Goal: Task Accomplishment & Management: Manage account settings

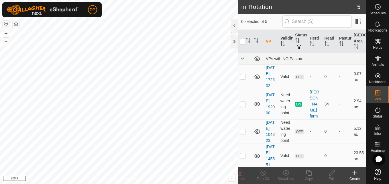
click at [242, 106] on p-checkbox at bounding box center [243, 104] width 6 height 5
checkbox input "true"
click at [261, 173] on icon at bounding box center [263, 172] width 7 height 7
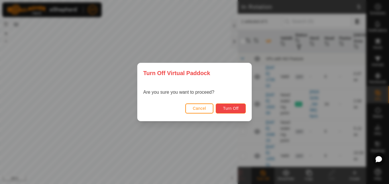
click at [227, 108] on span "Turn Off" at bounding box center [231, 108] width 16 height 5
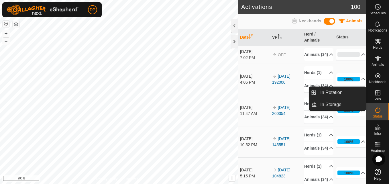
click at [377, 92] on icon at bounding box center [378, 92] width 7 height 7
click at [358, 91] on link "In Rotation" at bounding box center [341, 92] width 49 height 11
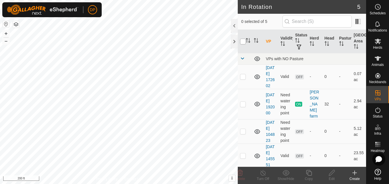
click at [241, 41] on input "checkbox" at bounding box center [243, 42] width 6 height 6
checkbox input "true"
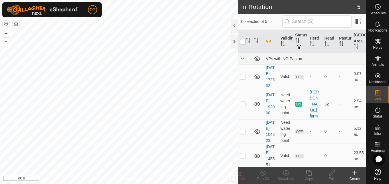
checkbox input "true"
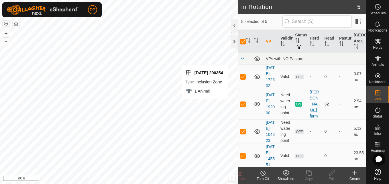
click at [256, 106] on icon at bounding box center [258, 104] width 6 height 5
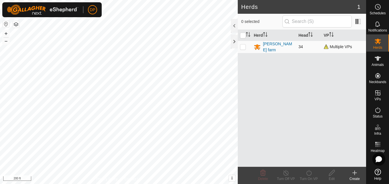
click at [243, 46] on p-checkbox at bounding box center [243, 46] width 6 height 5
checkbox input "true"
click at [287, 175] on line at bounding box center [286, 173] width 5 height 5
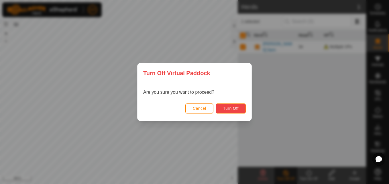
click at [226, 106] on span "Turn Off" at bounding box center [231, 108] width 16 height 5
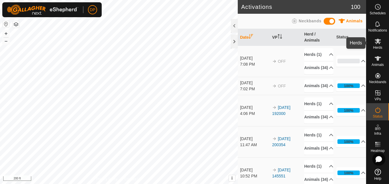
click at [378, 38] on icon at bounding box center [378, 41] width 7 height 7
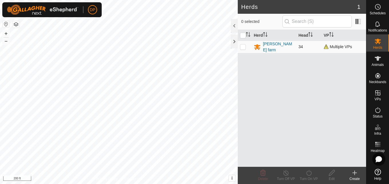
click at [243, 48] on p-checkbox at bounding box center [243, 46] width 6 height 5
checkbox input "true"
click at [286, 174] on icon at bounding box center [286, 172] width 7 height 7
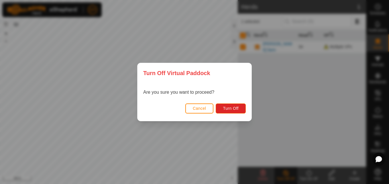
click at [132, 149] on div "Turn Off Virtual Paddock Are you sure you want to proceed? Cancel Turn Off" at bounding box center [194, 92] width 389 height 184
click at [201, 110] on span "Cancel" at bounding box center [199, 108] width 13 height 5
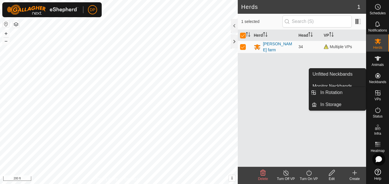
click at [379, 93] on icon at bounding box center [378, 92] width 5 height 5
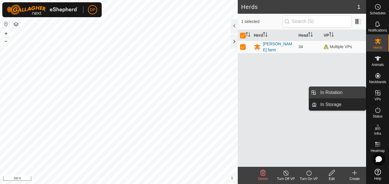
click at [350, 91] on link "In Rotation" at bounding box center [341, 92] width 49 height 11
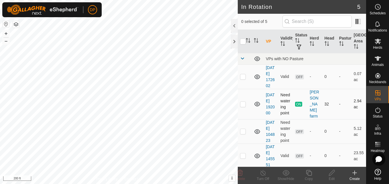
click at [241, 106] on p-checkbox at bounding box center [243, 104] width 6 height 5
checkbox input "true"
click at [257, 106] on icon at bounding box center [258, 104] width 6 height 5
click at [233, 42] on div at bounding box center [234, 42] width 7 height 14
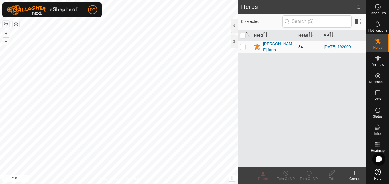
click at [243, 47] on p-checkbox at bounding box center [243, 46] width 6 height 5
checkbox input "true"
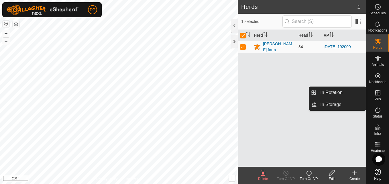
click at [377, 92] on icon at bounding box center [378, 92] width 7 height 7
click at [361, 91] on link "In Rotation" at bounding box center [341, 92] width 49 height 11
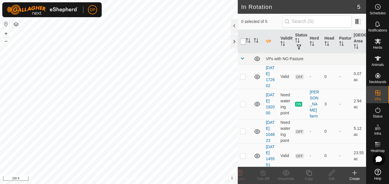
click at [243, 41] on input "checkbox" at bounding box center [243, 42] width 6 height 6
checkbox input "true"
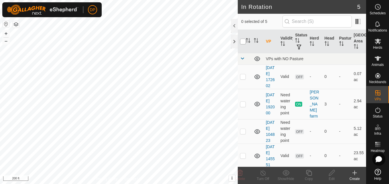
checkbox input "true"
click at [244, 106] on p-checkbox at bounding box center [243, 104] width 6 height 5
checkbox input "false"
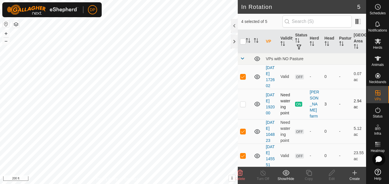
click at [243, 106] on p-checkbox at bounding box center [243, 104] width 6 height 5
checkbox input "true"
click at [241, 106] on p-checkbox at bounding box center [243, 104] width 6 height 5
checkbox input "false"
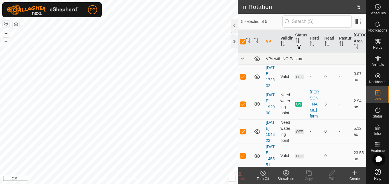
checkbox input "false"
click at [245, 41] on input "checkbox" at bounding box center [243, 42] width 6 height 6
checkbox input "true"
click at [242, 40] on input "checkbox" at bounding box center [243, 42] width 6 height 6
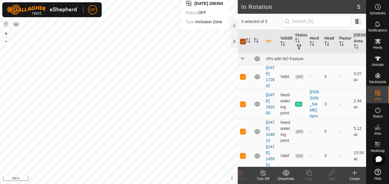
checkbox input "false"
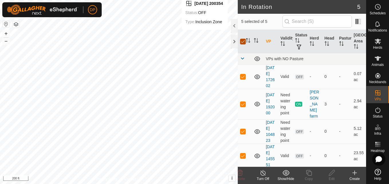
checkbox input "false"
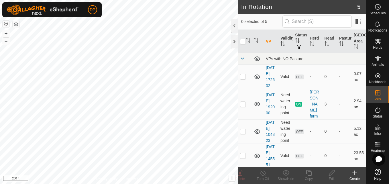
click at [244, 106] on p-checkbox at bounding box center [243, 104] width 6 height 5
checkbox input "true"
click at [262, 173] on icon at bounding box center [263, 172] width 7 height 7
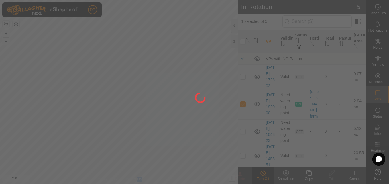
click at [262, 173] on div at bounding box center [194, 92] width 389 height 184
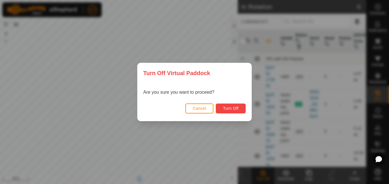
drag, startPoint x: 262, startPoint y: 173, endPoint x: 226, endPoint y: 109, distance: 73.4
click at [226, 109] on span "Turn Off" at bounding box center [231, 108] width 16 height 5
click at [228, 107] on span "Turn Off" at bounding box center [231, 108] width 16 height 5
click at [222, 129] on div "Turn Off Virtual Paddock Are you sure you want to proceed? Cancel Turn Off" at bounding box center [194, 92] width 389 height 184
click at [229, 109] on span "Turn Off" at bounding box center [231, 108] width 16 height 5
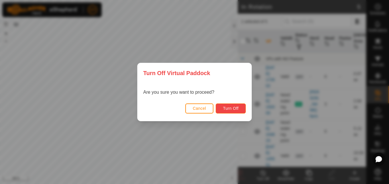
click at [224, 106] on button "Turn Off" at bounding box center [231, 109] width 30 height 10
click at [209, 140] on div "Turn Off Virtual Paddock Are you sure you want to proceed? Cancel Turn Off" at bounding box center [194, 92] width 389 height 184
click at [198, 108] on span "Cancel" at bounding box center [199, 108] width 13 height 5
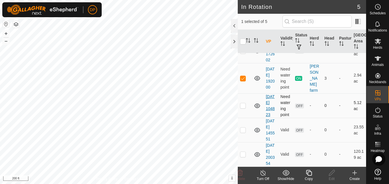
scroll to position [50, 0]
click at [242, 152] on p-checkbox at bounding box center [243, 154] width 6 height 5
checkbox input "true"
click at [381, 41] on icon at bounding box center [378, 41] width 7 height 7
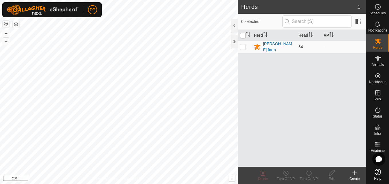
click at [241, 36] on input "checkbox" at bounding box center [243, 36] width 6 height 6
checkbox input "true"
click at [307, 173] on icon at bounding box center [309, 172] width 7 height 7
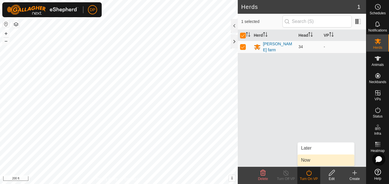
click at [307, 161] on link "Now" at bounding box center [326, 160] width 57 height 11
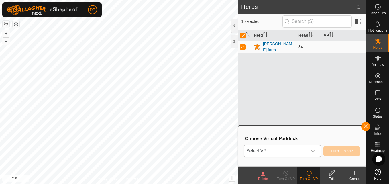
click at [310, 153] on div "dropdown trigger" at bounding box center [312, 150] width 11 height 11
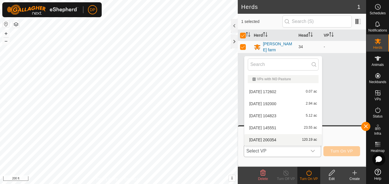
click at [302, 140] on li "2025-08-10 200354 120.19 ac" at bounding box center [284, 139] width 78 height 11
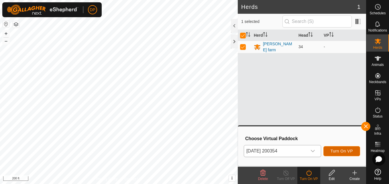
click at [337, 149] on span "Turn On VP" at bounding box center [342, 151] width 22 height 5
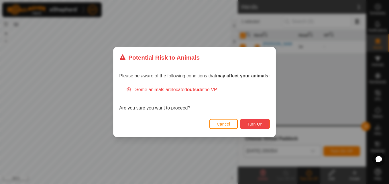
click at [253, 125] on span "Turn On" at bounding box center [254, 124] width 15 height 5
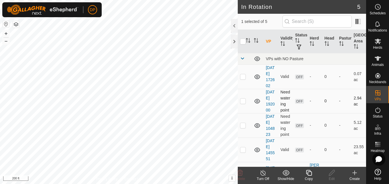
checkbox input "false"
click at [376, 58] on icon at bounding box center [378, 58] width 6 height 5
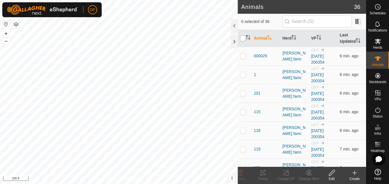
click at [243, 39] on input "checkbox" at bounding box center [243, 39] width 6 height 6
checkbox input "true"
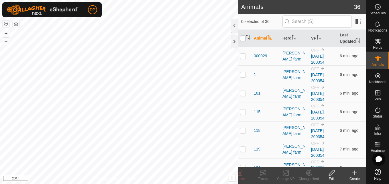
checkbox input "true"
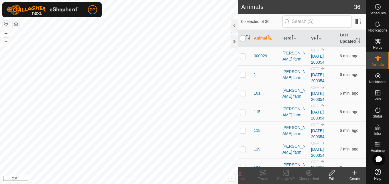
checkbox input "true"
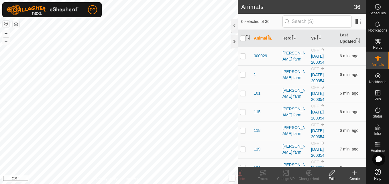
checkbox input "true"
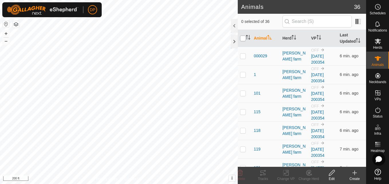
checkbox input "true"
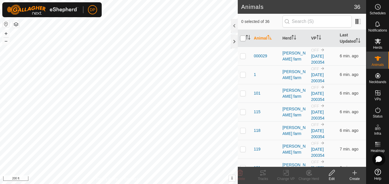
checkbox input "true"
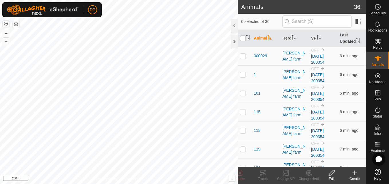
checkbox input "true"
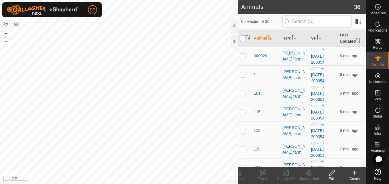
checkbox input "true"
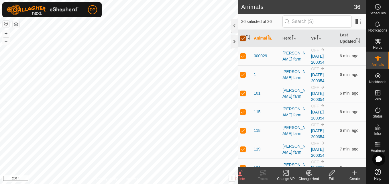
click at [243, 39] on input "checkbox" at bounding box center [243, 39] width 6 height 6
checkbox input "false"
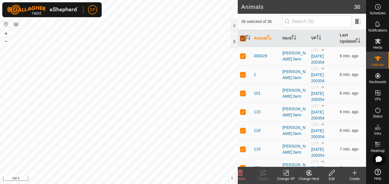
checkbox input "false"
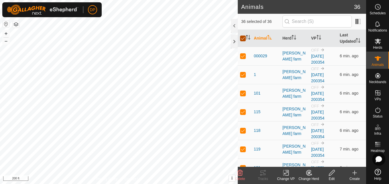
checkbox input "false"
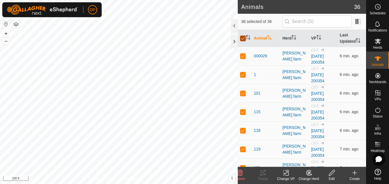
checkbox input "false"
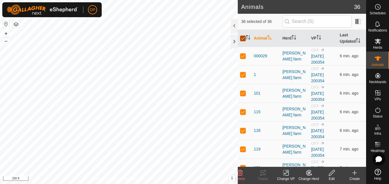
checkbox input "false"
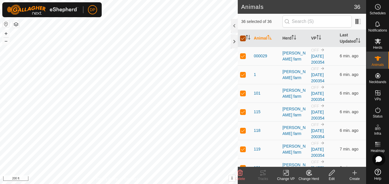
checkbox input "false"
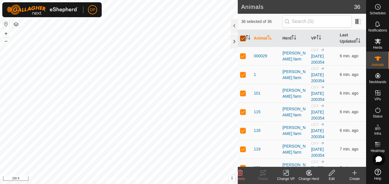
checkbox input "false"
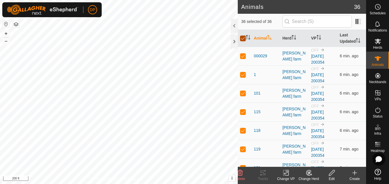
checkbox input "false"
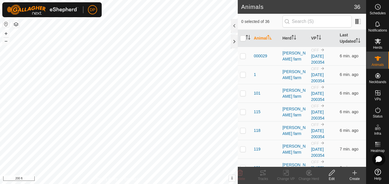
click at [0, 38] on html "DP Schedules Notifications Herds Animals Neckbands VPs Status Infra Heatmap Hel…" at bounding box center [194, 92] width 389 height 184
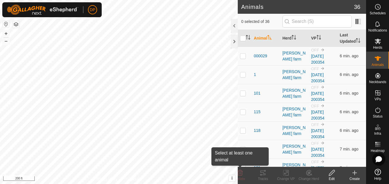
click at [241, 182] on div "Animals 36 0 selected of 36 Animal Herd VP Last Updated 000029 payne farm OFF 2…" at bounding box center [183, 92] width 366 height 184
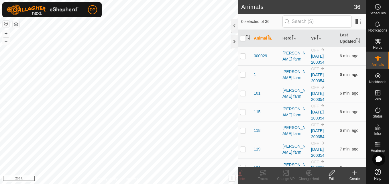
click at [244, 76] on p-checkbox at bounding box center [243, 74] width 6 height 5
checkbox input "false"
click at [379, 42] on icon at bounding box center [378, 41] width 7 height 7
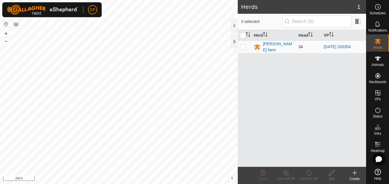
click at [245, 46] on p-checkbox at bounding box center [243, 46] width 6 height 5
checkbox input "true"
click at [245, 46] on p-checkbox at bounding box center [243, 46] width 6 height 5
checkbox input "false"
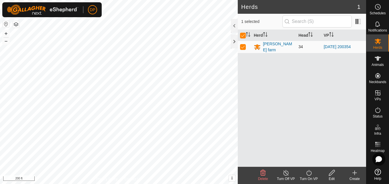
checkbox input "false"
click at [242, 34] on input "checkbox" at bounding box center [243, 36] width 6 height 6
checkbox input "true"
click at [242, 34] on input "checkbox" at bounding box center [243, 36] width 6 height 6
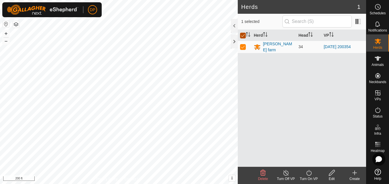
checkbox input "false"
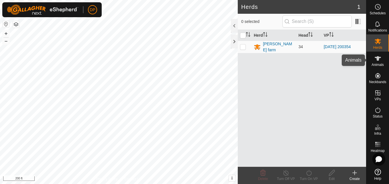
click at [377, 60] on icon at bounding box center [378, 58] width 7 height 7
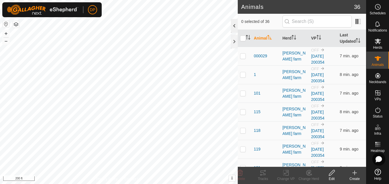
click at [233, 25] on div at bounding box center [234, 26] width 7 height 14
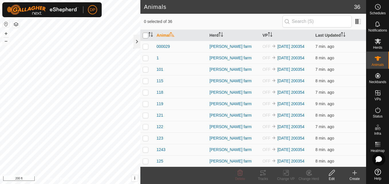
click at [146, 37] on input "checkbox" at bounding box center [146, 36] width 6 height 6
checkbox input "true"
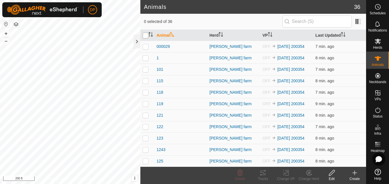
checkbox input "true"
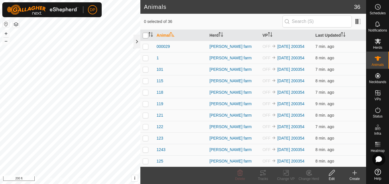
checkbox input "true"
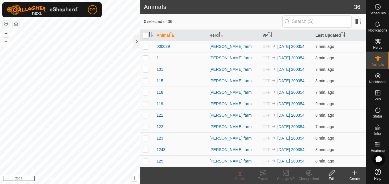
checkbox input "true"
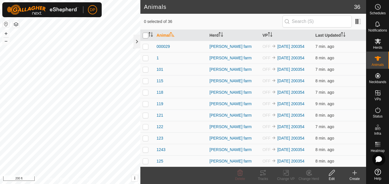
checkbox input "true"
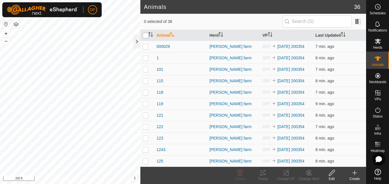
checkbox input "true"
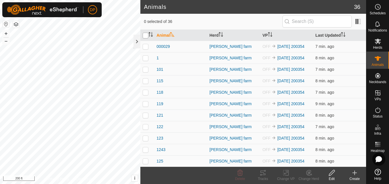
checkbox input "true"
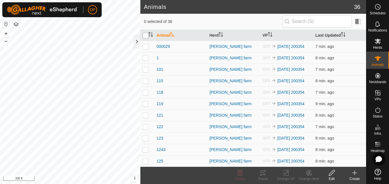
checkbox input "true"
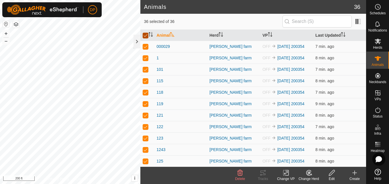
click at [146, 37] on input "checkbox" at bounding box center [146, 36] width 6 height 6
checkbox input "false"
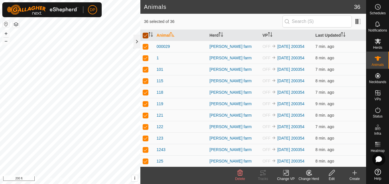
checkbox input "false"
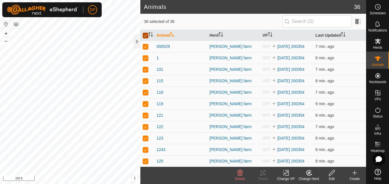
checkbox input "false"
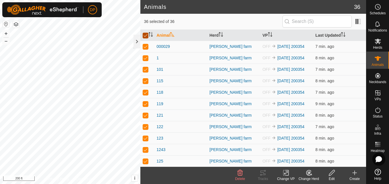
checkbox input "false"
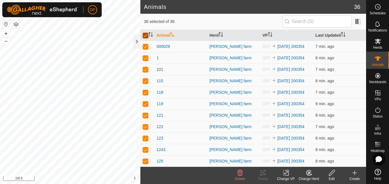
checkbox input "false"
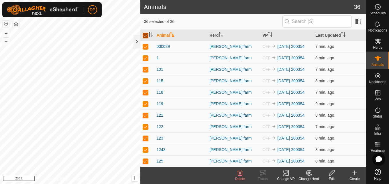
checkbox input "false"
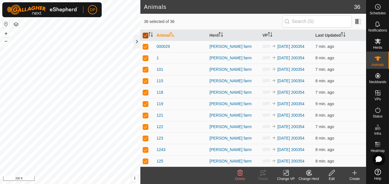
checkbox input "false"
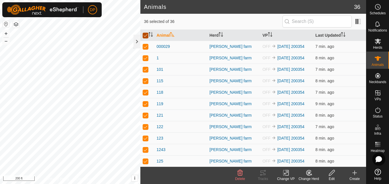
checkbox input "false"
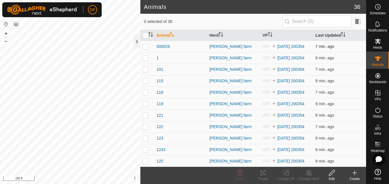
click at [146, 47] on p-checkbox at bounding box center [146, 46] width 6 height 5
checkbox input "false"
click at [145, 35] on input "checkbox" at bounding box center [146, 36] width 6 height 6
checkbox input "true"
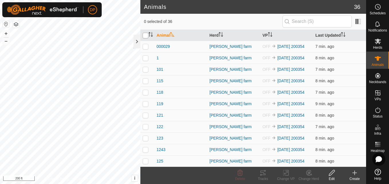
checkbox input "true"
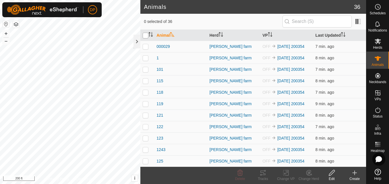
checkbox input "true"
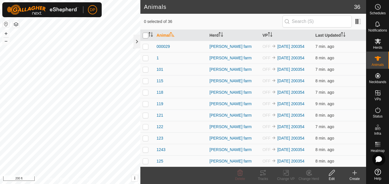
checkbox input "true"
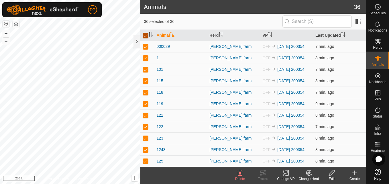
click at [145, 35] on input "checkbox" at bounding box center [146, 36] width 6 height 6
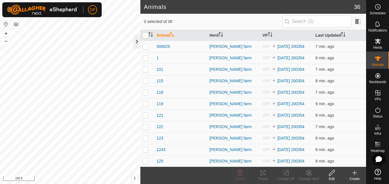
click at [136, 45] on div at bounding box center [137, 42] width 7 height 14
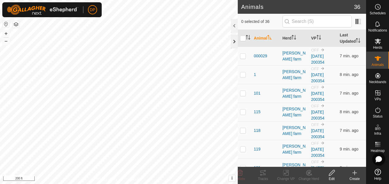
click at [235, 39] on div at bounding box center [234, 42] width 7 height 14
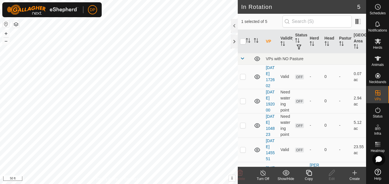
checkbox input "false"
click at [381, 58] on icon at bounding box center [378, 58] width 7 height 7
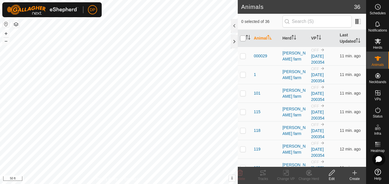
click at [243, 40] on input "checkbox" at bounding box center [243, 39] width 6 height 6
checkbox input "true"
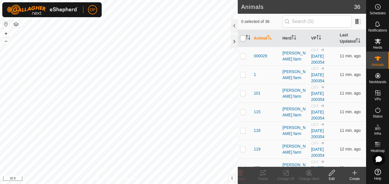
checkbox input "true"
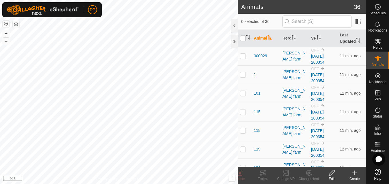
checkbox input "true"
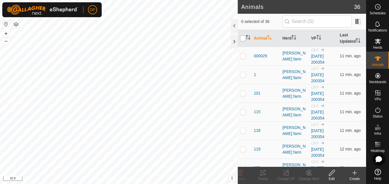
checkbox input "true"
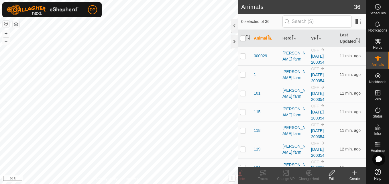
checkbox input "true"
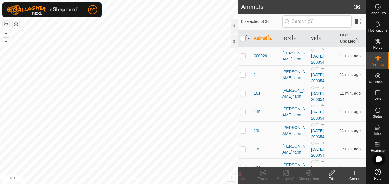
checkbox input "true"
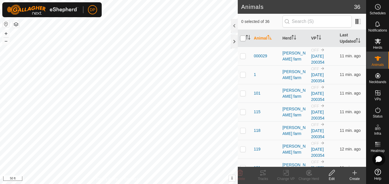
checkbox input "true"
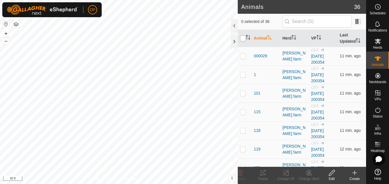
checkbox input "true"
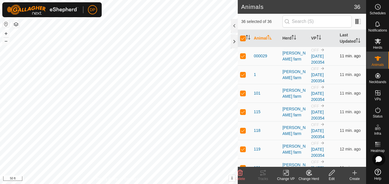
click at [242, 56] on p-checkbox at bounding box center [243, 56] width 6 height 5
checkbox input "false"
click at [242, 56] on p-checkbox at bounding box center [243, 56] width 6 height 5
checkbox input "true"
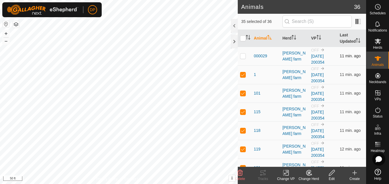
checkbox input "true"
click at [242, 37] on input "checkbox" at bounding box center [243, 39] width 6 height 6
checkbox input "false"
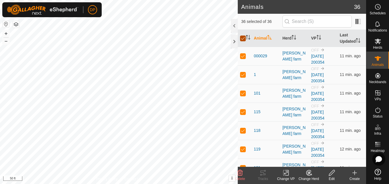
checkbox input "false"
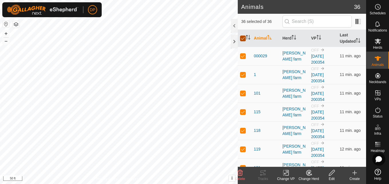
checkbox input "false"
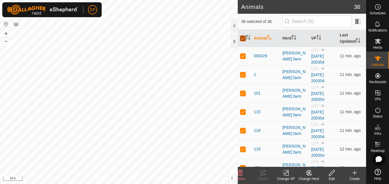
checkbox input "false"
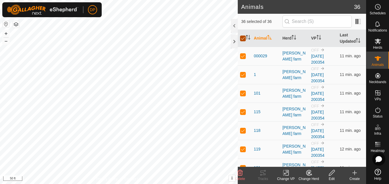
checkbox input "false"
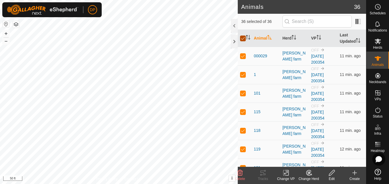
checkbox input "false"
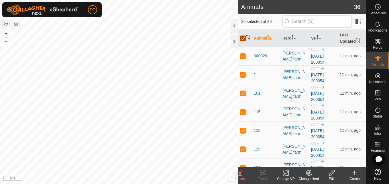
checkbox input "false"
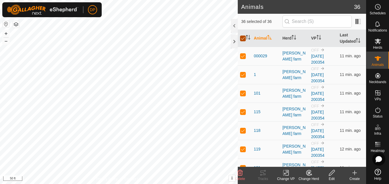
checkbox input "false"
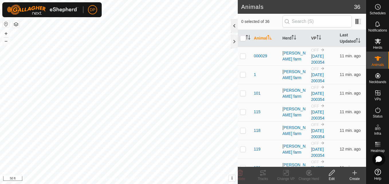
click at [235, 24] on div at bounding box center [234, 26] width 7 height 14
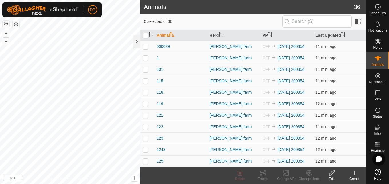
click at [146, 34] on input "checkbox" at bounding box center [146, 36] width 6 height 6
checkbox input "true"
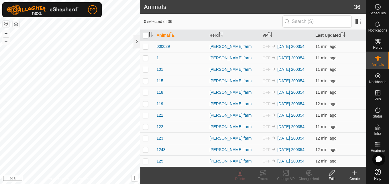
checkbox input "true"
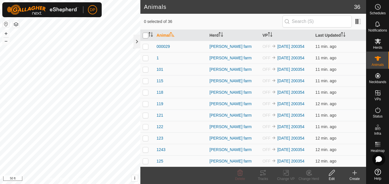
checkbox input "true"
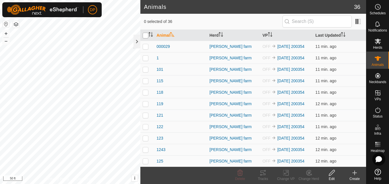
checkbox input "true"
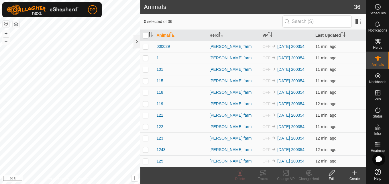
checkbox input "true"
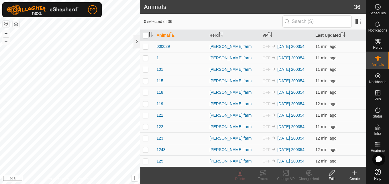
checkbox input "true"
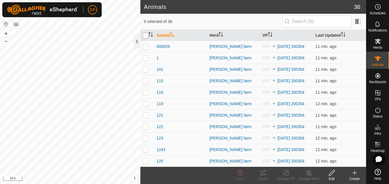
checkbox input "true"
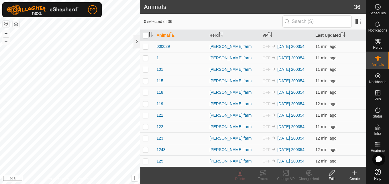
checkbox input "true"
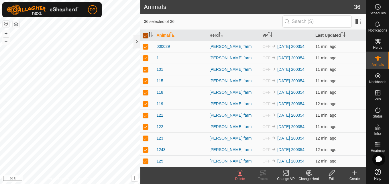
click at [146, 34] on input "checkbox" at bounding box center [146, 36] width 6 height 6
checkbox input "false"
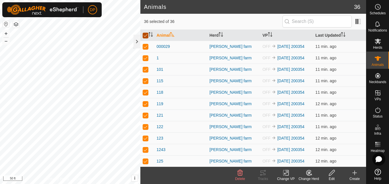
checkbox input "false"
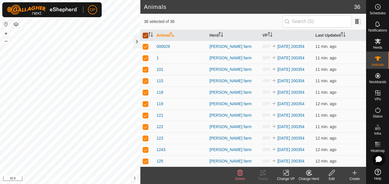
checkbox input "false"
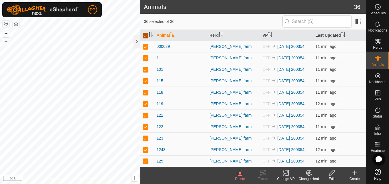
checkbox input "false"
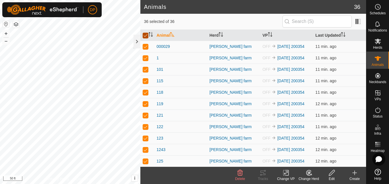
checkbox input "false"
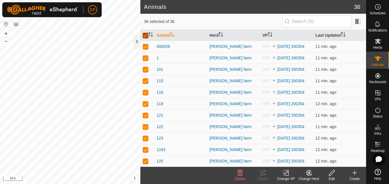
checkbox input "false"
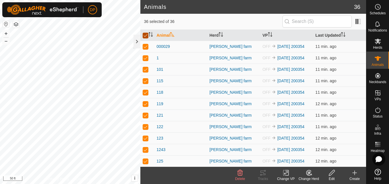
checkbox input "false"
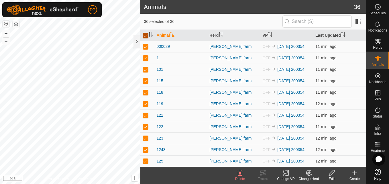
checkbox input "false"
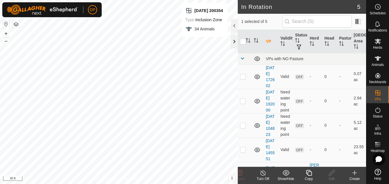
click at [234, 40] on div at bounding box center [234, 42] width 7 height 14
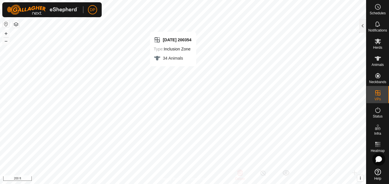
checkbox input "false"
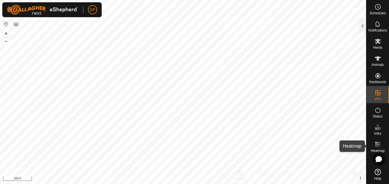
click at [376, 144] on icon at bounding box center [378, 144] width 7 height 7
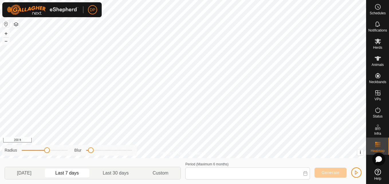
type input "Aug 08, 2025 - Aug 14, 2025"
click at [376, 144] on icon at bounding box center [378, 144] width 7 height 7
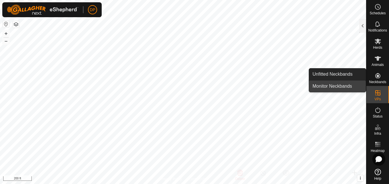
click at [356, 83] on link "Monitor Neckbands" at bounding box center [337, 86] width 57 height 11
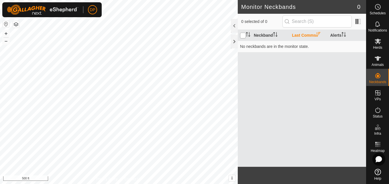
click at [242, 36] on input "checkbox" at bounding box center [243, 36] width 6 height 6
click at [241, 36] on input "checkbox" at bounding box center [243, 36] width 6 height 6
click at [235, 42] on div at bounding box center [234, 42] width 7 height 14
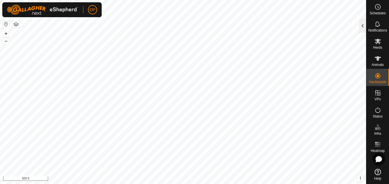
click at [362, 25] on div at bounding box center [363, 26] width 7 height 14
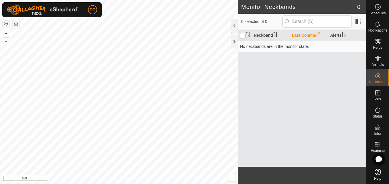
click at [242, 37] on input "checkbox" at bounding box center [243, 36] width 6 height 6
checkbox input "true"
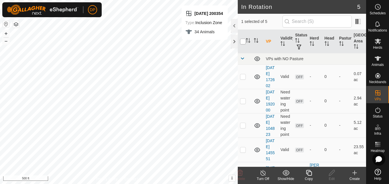
click at [244, 42] on input "checkbox" at bounding box center [243, 42] width 6 height 6
checkbox input "true"
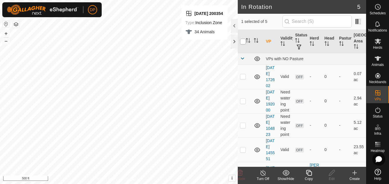
checkbox input "true"
click at [244, 42] on input "checkbox" at bounding box center [243, 42] width 6 height 6
checkbox input "false"
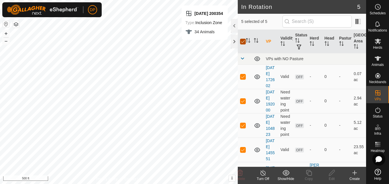
checkbox input "false"
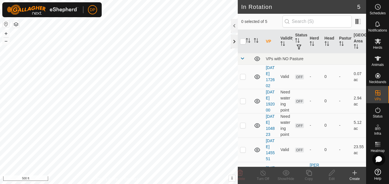
click at [231, 40] on div at bounding box center [234, 42] width 7 height 14
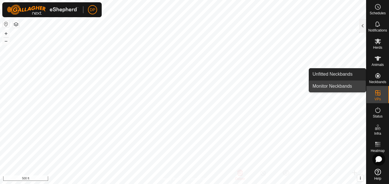
click at [358, 86] on link "Monitor Neckbands" at bounding box center [337, 86] width 57 height 11
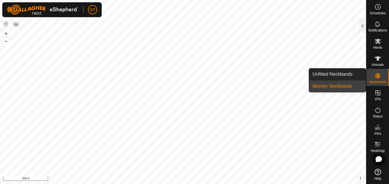
click at [352, 86] on link "Monitor Neckbands" at bounding box center [337, 86] width 57 height 11
click at [330, 73] on link "Unfitted Neckbands" at bounding box center [337, 74] width 57 height 11
click at [348, 85] on link "Monitor Neckbands" at bounding box center [337, 86] width 57 height 11
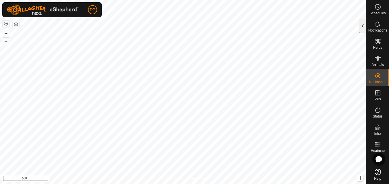
click at [364, 25] on div at bounding box center [363, 26] width 7 height 14
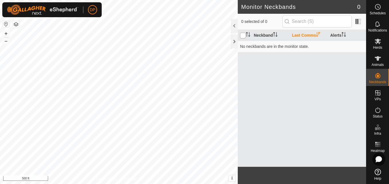
click at [243, 35] on input "checkbox" at bounding box center [243, 36] width 6 height 6
click at [233, 27] on div at bounding box center [234, 26] width 7 height 14
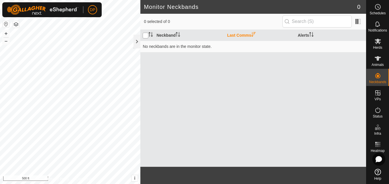
click at [144, 34] on input "checkbox" at bounding box center [146, 36] width 6 height 6
click at [144, 36] on input "checkbox" at bounding box center [146, 36] width 6 height 6
drag, startPoint x: 144, startPoint y: 36, endPoint x: 263, endPoint y: 68, distance: 123.6
click at [263, 68] on div "Neckband Last Comms Alerts No neckbands are in the monitor state." at bounding box center [253, 98] width 226 height 137
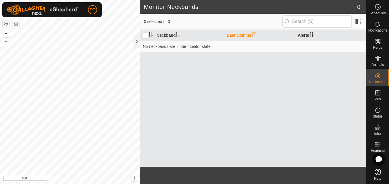
click at [313, 35] on icon "Activate to sort" at bounding box center [311, 34] width 5 height 5
drag, startPoint x: 252, startPoint y: 33, endPoint x: 251, endPoint y: 27, distance: 6.0
click at [252, 29] on div "0 selected of 0 Neckband Last Comms Alerts No neckbands are in the monitor stat…" at bounding box center [253, 90] width 226 height 153
click at [145, 37] on input "checkbox" at bounding box center [146, 36] width 6 height 6
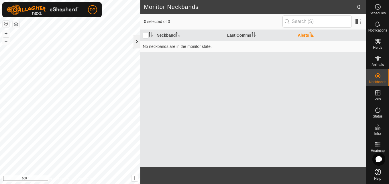
click at [135, 40] on div at bounding box center [137, 42] width 7 height 14
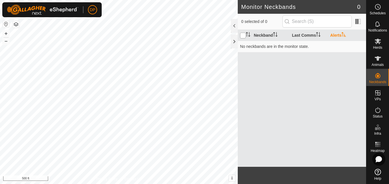
click at [241, 34] on input "checkbox" at bounding box center [243, 36] width 6 height 6
checkbox input "false"
click at [242, 36] on input "checkbox" at bounding box center [243, 36] width 6 height 6
checkbox input "true"
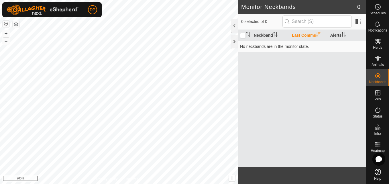
click at [0, 0] on html "DP Schedules Notifications Herds Animals Neckbands VPs Status Infra Heatmap Hel…" at bounding box center [194, 92] width 389 height 184
click at [234, 40] on div at bounding box center [234, 42] width 7 height 14
click at [235, 41] on div at bounding box center [234, 42] width 7 height 14
